Goal: Transaction & Acquisition: Book appointment/travel/reservation

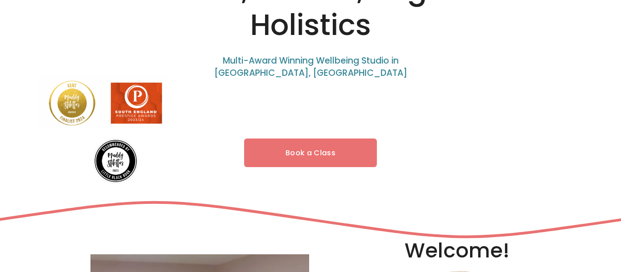
scroll to position [117, 0]
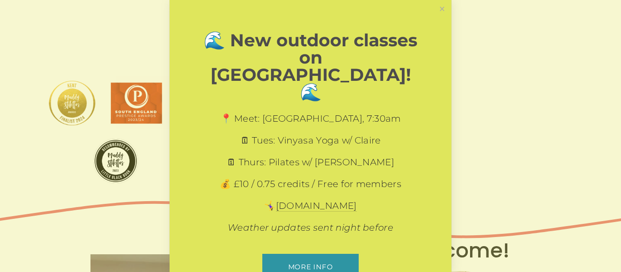
click at [297, 156] on div "📍 Meet: [GEOGRAPHIC_DATA], 7:30am 🗓 Tues: Vinyasa Yoga w/ [PERSON_NAME]: Pilate…" at bounding box center [310, 173] width 218 height 122
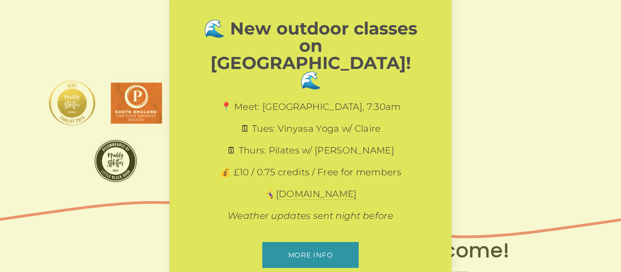
click at [519, 127] on div at bounding box center [310, 136] width 621 height 272
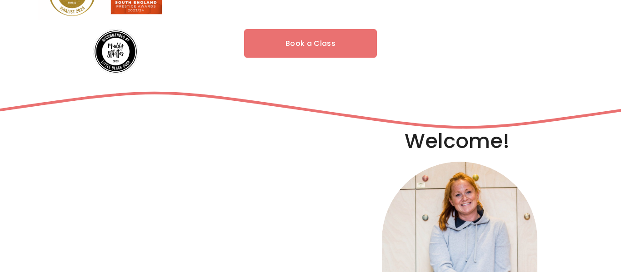
scroll to position [228, 0]
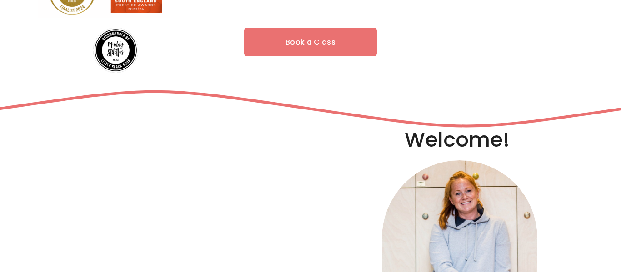
click at [304, 42] on link "Book a Class" at bounding box center [310, 42] width 133 height 29
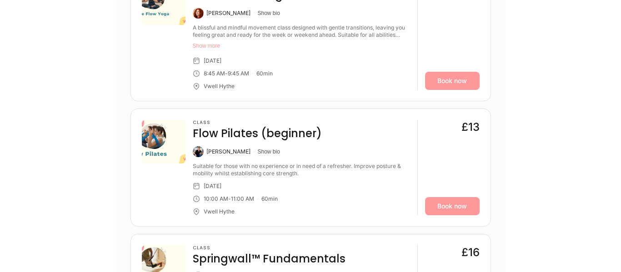
scroll to position [1277, 0]
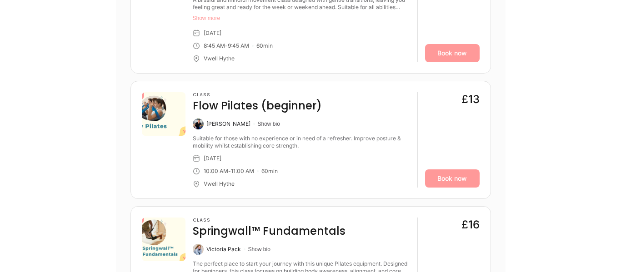
scroll to position [1306, 0]
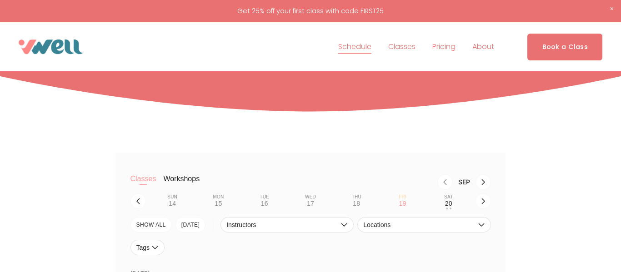
scroll to position [112, 0]
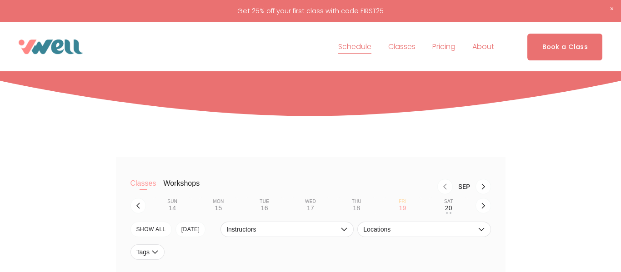
click at [405, 47] on span "Classes" at bounding box center [401, 46] width 27 height 13
click at [0, 0] on span "Pilates" at bounding box center [0, 0] width 0 height 0
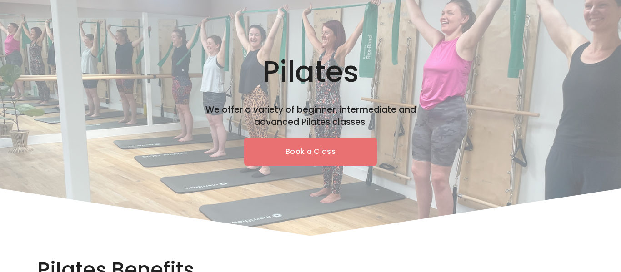
scroll to position [38, 0]
click at [316, 150] on link "Book a Class" at bounding box center [310, 152] width 133 height 29
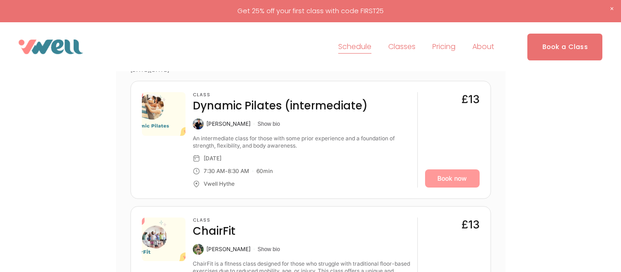
scroll to position [2846, 0]
click at [0, 0] on span "Pilates" at bounding box center [0, 0] width 0 height 0
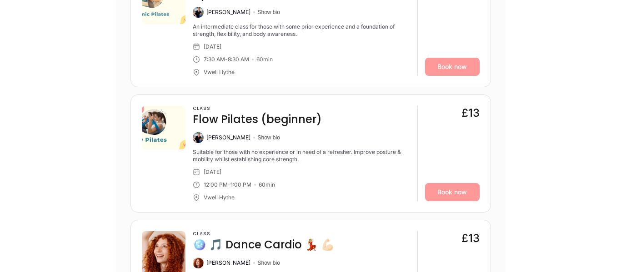
scroll to position [2456, 0]
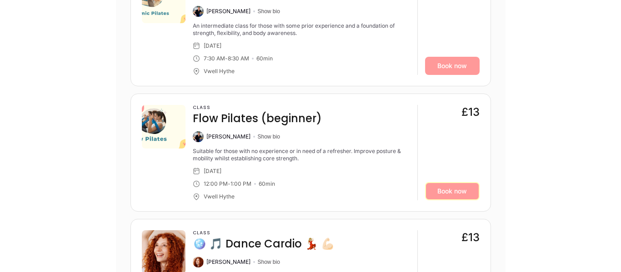
click at [456, 182] on link "Book now" at bounding box center [452, 191] width 55 height 18
